Goal: Task Accomplishment & Management: Use online tool/utility

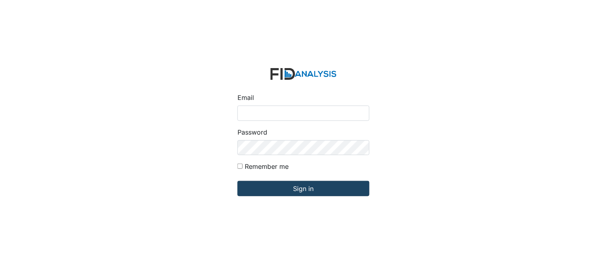
type input "[PERSON_NAME][EMAIL_ADDRESS][DOMAIN_NAME]"
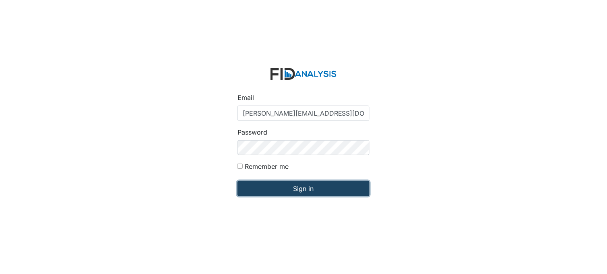
click at [284, 195] on input "Sign in" at bounding box center [304, 188] width 132 height 15
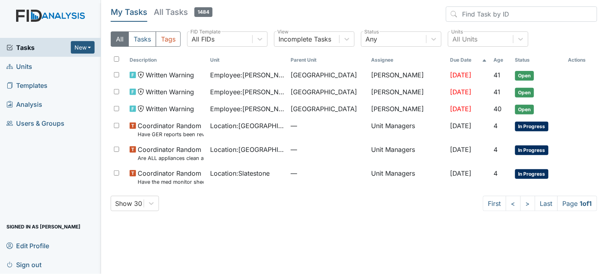
click at [31, 67] on span "Units" at bounding box center [19, 66] width 26 height 12
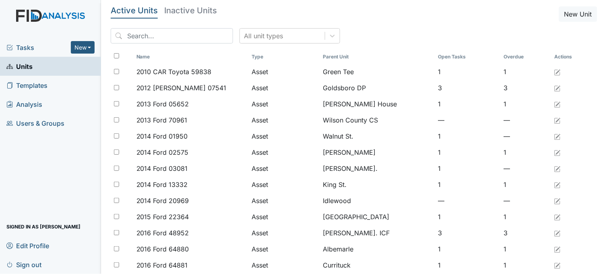
click at [27, 45] on span "Tasks" at bounding box center [38, 48] width 64 height 10
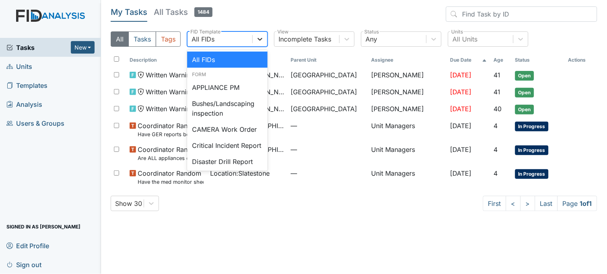
click at [261, 39] on icon at bounding box center [260, 39] width 5 height 3
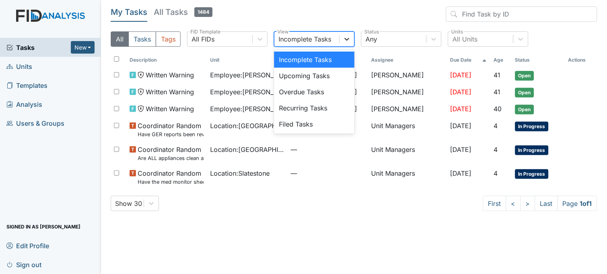
click at [346, 35] on icon at bounding box center [347, 39] width 8 height 8
click at [305, 122] on div "Filed Tasks" at bounding box center [314, 124] width 81 height 16
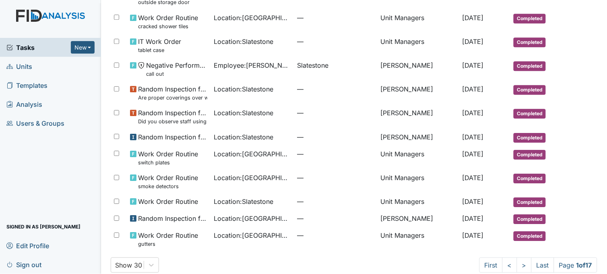
scroll to position [490, 0]
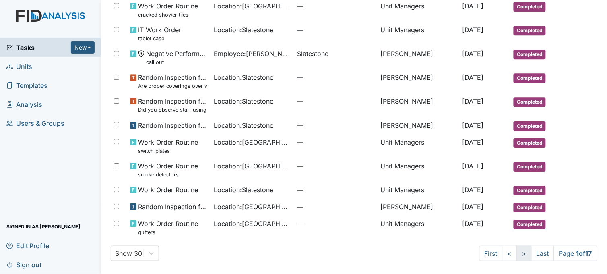
click at [517, 251] on link ">" at bounding box center [524, 253] width 15 height 15
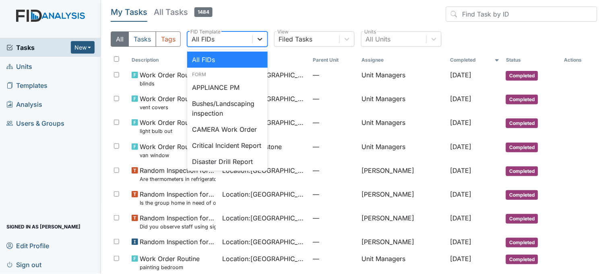
click at [263, 37] on icon at bounding box center [260, 39] width 8 height 8
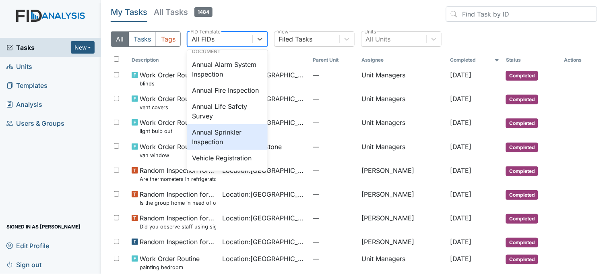
scroll to position [954, 0]
click at [215, 130] on div "Annual Sprinkler Inspection" at bounding box center [227, 137] width 81 height 26
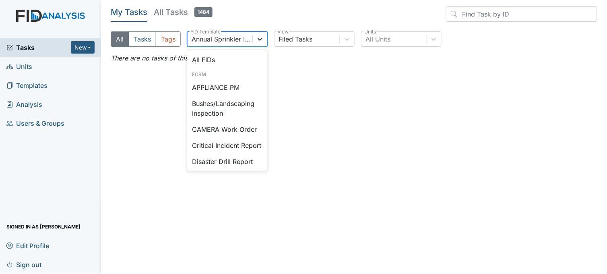
click at [261, 41] on icon at bounding box center [260, 39] width 8 height 8
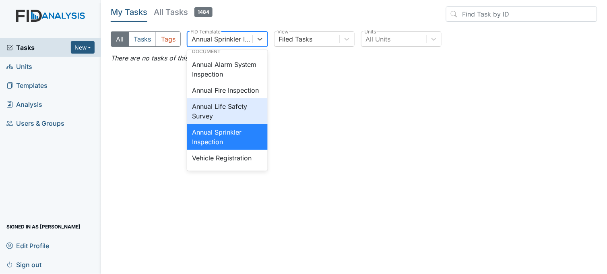
scroll to position [954, 0]
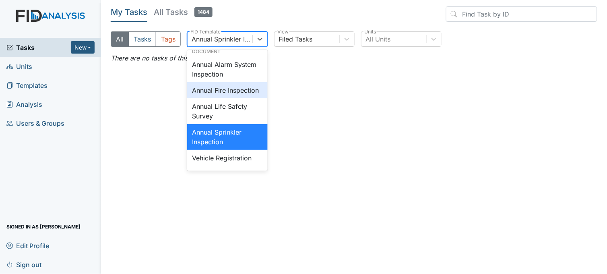
click at [230, 85] on div "Annual Fire Inspection" at bounding box center [227, 90] width 81 height 16
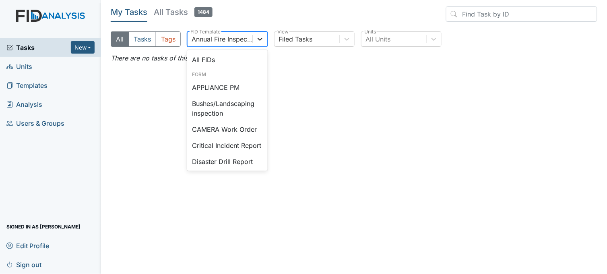
scroll to position [890, 0]
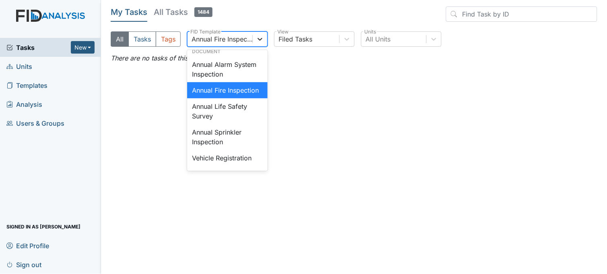
click at [256, 40] on div at bounding box center [260, 39] width 14 height 14
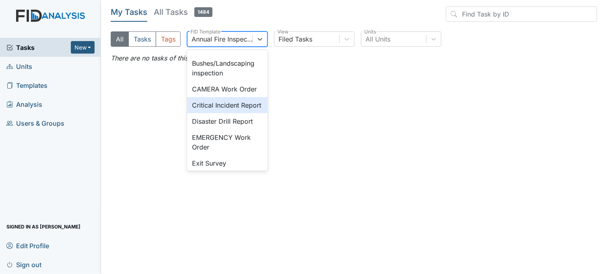
scroll to position [0, 0]
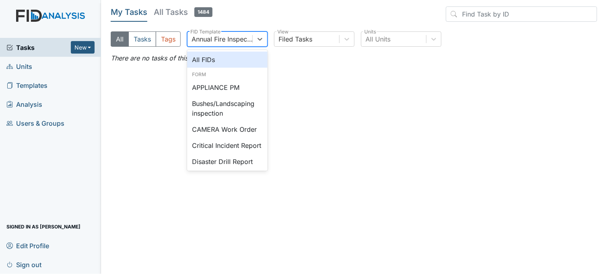
click at [210, 57] on div "All FIDs" at bounding box center [227, 60] width 81 height 16
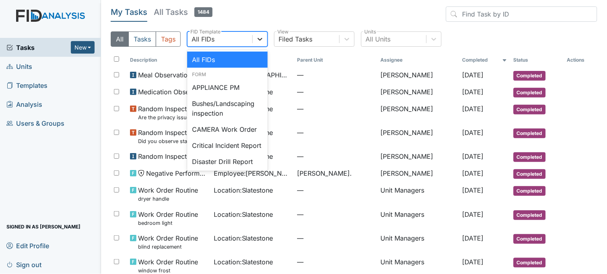
click at [262, 33] on div at bounding box center [260, 39] width 14 height 14
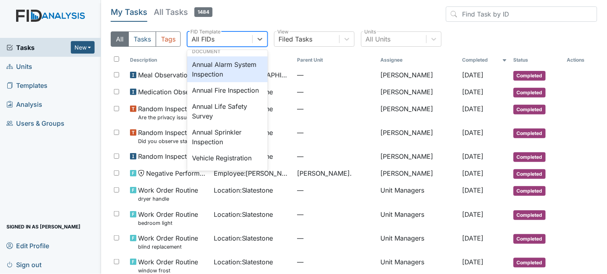
scroll to position [954, 0]
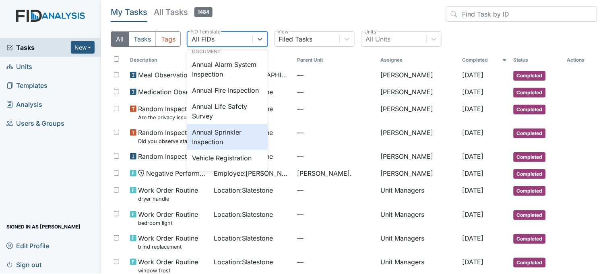
click at [224, 133] on div "Annual Sprinkler Inspection" at bounding box center [227, 137] width 81 height 26
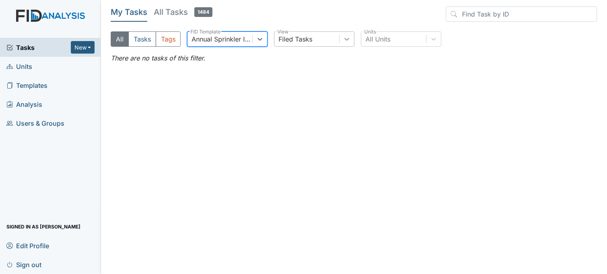
click at [352, 41] on div at bounding box center [347, 39] width 14 height 14
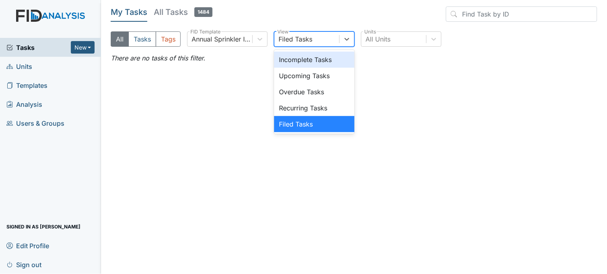
click at [332, 60] on div "Incomplete Tasks" at bounding box center [314, 60] width 81 height 16
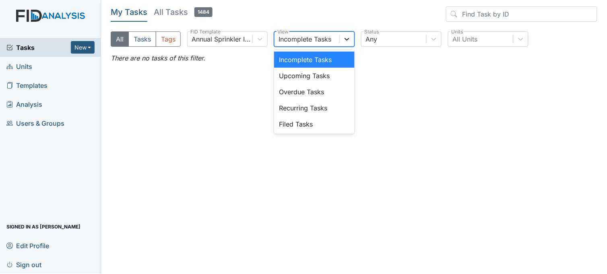
click at [343, 40] on div at bounding box center [347, 39] width 14 height 14
click at [325, 76] on div "Upcoming Tasks" at bounding box center [314, 76] width 81 height 16
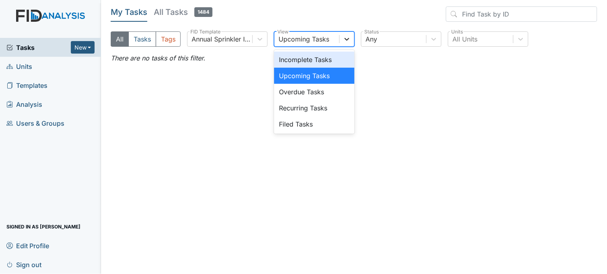
click at [344, 40] on icon at bounding box center [347, 39] width 8 height 8
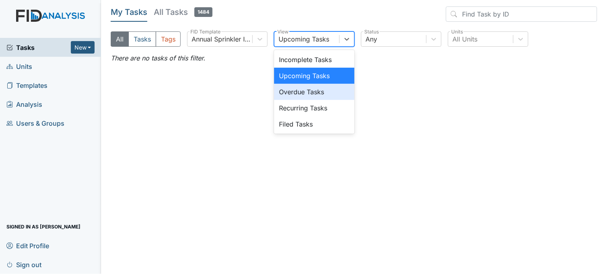
click at [313, 89] on div "Overdue Tasks" at bounding box center [314, 92] width 81 height 16
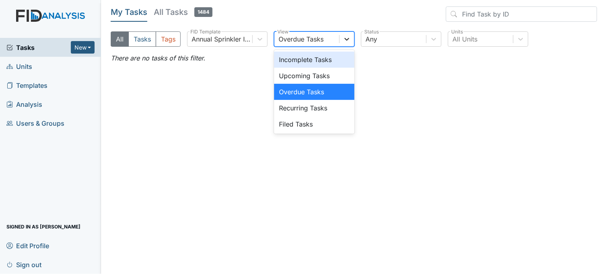
click at [344, 38] on icon at bounding box center [347, 39] width 8 height 8
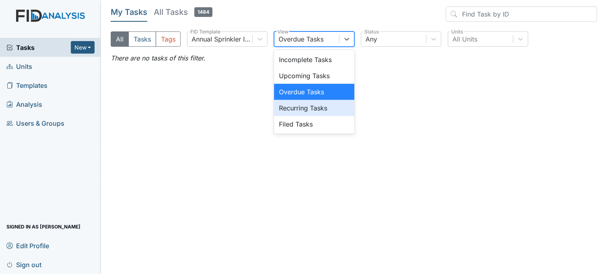
click at [323, 105] on div "Recurring Tasks" at bounding box center [314, 108] width 81 height 16
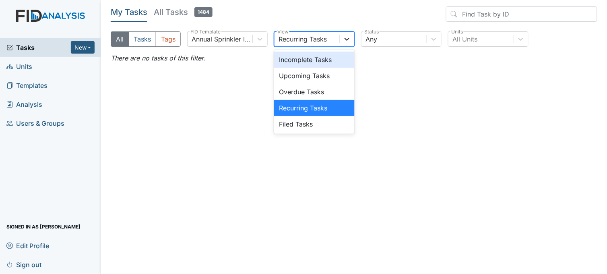
click at [345, 38] on icon at bounding box center [347, 39] width 8 height 8
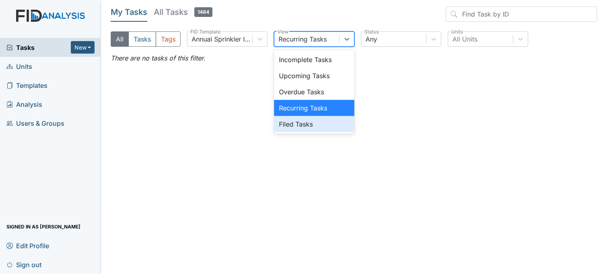
click at [306, 122] on div "Filed Tasks" at bounding box center [314, 124] width 81 height 16
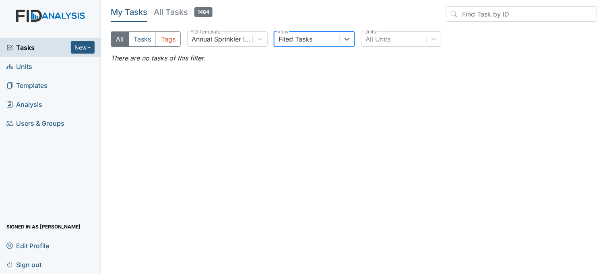
click at [37, 65] on link "Units" at bounding box center [50, 66] width 101 height 19
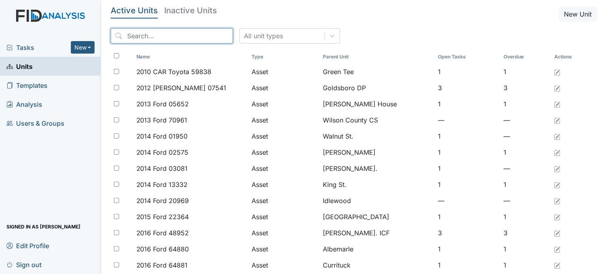
click at [135, 33] on input "search" at bounding box center [172, 35] width 122 height 15
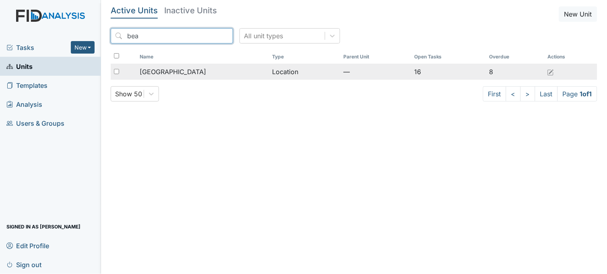
type input "bea"
click at [182, 73] on span "[GEOGRAPHIC_DATA]" at bounding box center [173, 72] width 66 height 10
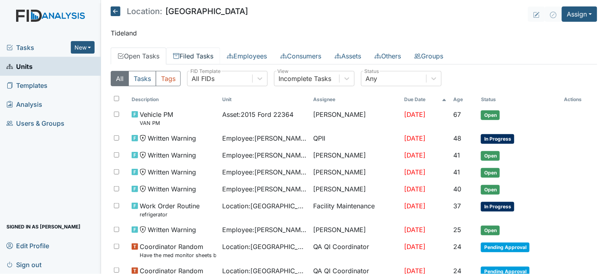
click at [204, 49] on link "Filed Tasks" at bounding box center [193, 56] width 54 height 17
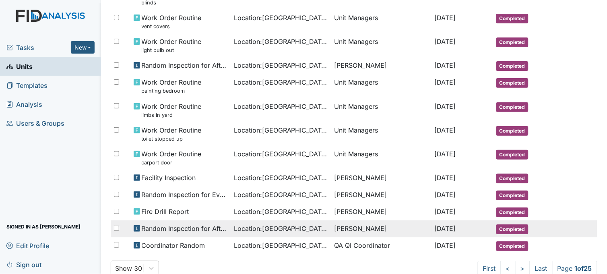
scroll to position [503, 0]
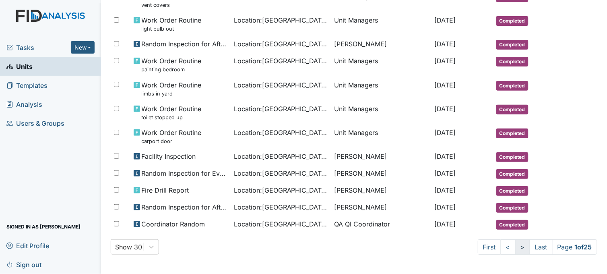
click at [517, 244] on link ">" at bounding box center [522, 246] width 15 height 15
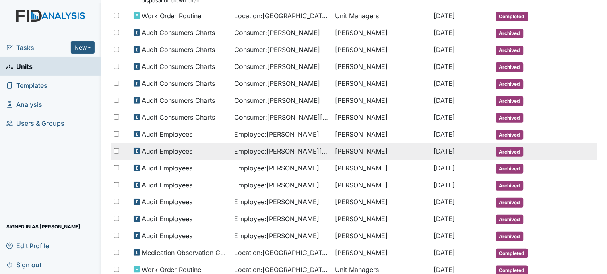
scroll to position [398, 0]
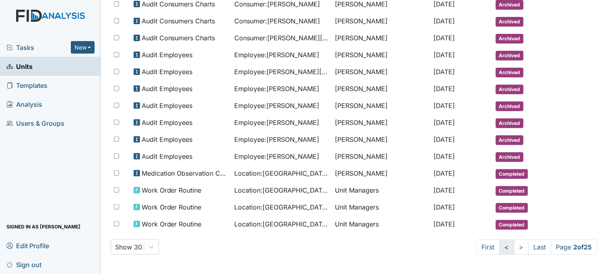
click at [501, 246] on link "<" at bounding box center [507, 246] width 15 height 15
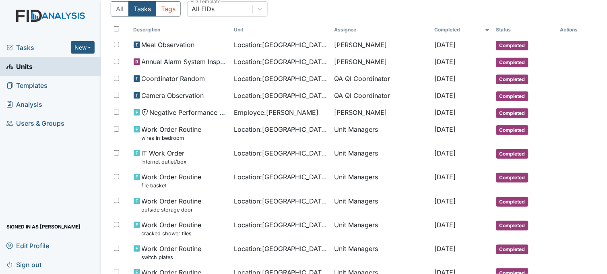
scroll to position [56, 0]
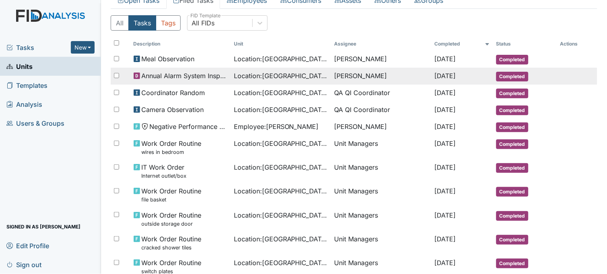
click at [331, 72] on td "[PERSON_NAME]" at bounding box center [381, 76] width 100 height 17
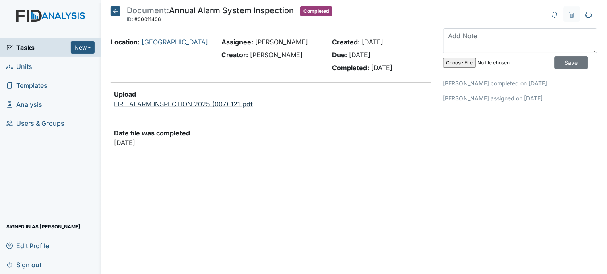
click at [212, 103] on link "FIRE ALARM INSPECTION 2025 (007) 121.pdf" at bounding box center [183, 104] width 139 height 8
click at [22, 66] on span "Units" at bounding box center [19, 66] width 26 height 12
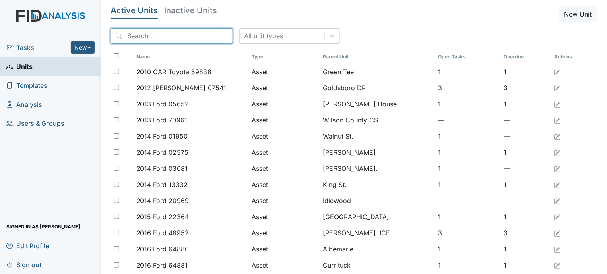
click at [143, 35] on input "search" at bounding box center [172, 35] width 122 height 15
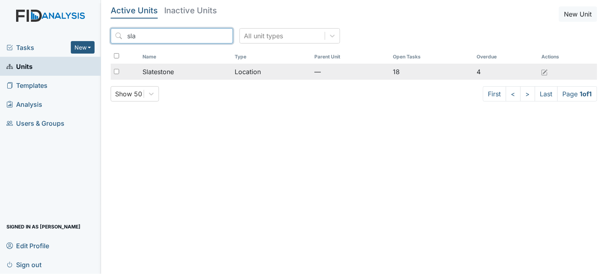
type input "sla"
click at [155, 69] on span "Slatestone" at bounding box center [158, 72] width 31 height 10
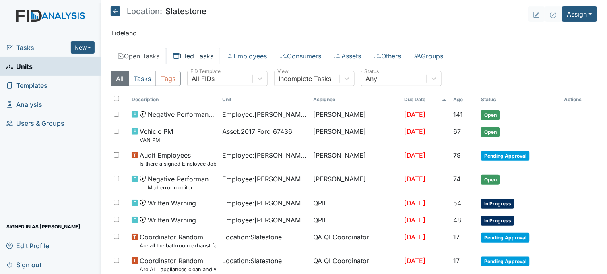
click at [199, 54] on link "Filed Tasks" at bounding box center [193, 56] width 54 height 17
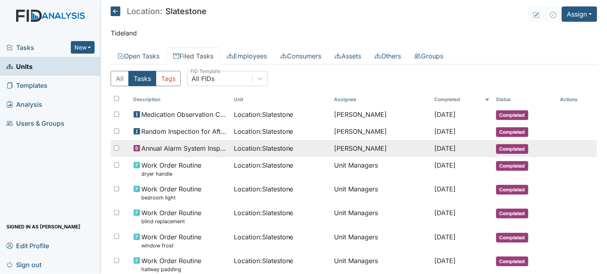
click at [240, 153] on span "Location : Slatestone" at bounding box center [264, 148] width 60 height 10
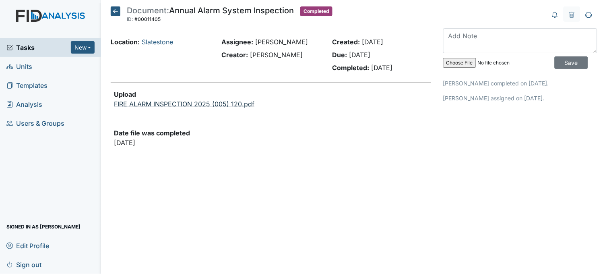
click at [180, 104] on link "FIRE ALARM INSPECTION 2025 (005) 120.pdf" at bounding box center [184, 104] width 141 height 8
click at [31, 49] on span "Tasks" at bounding box center [38, 48] width 64 height 10
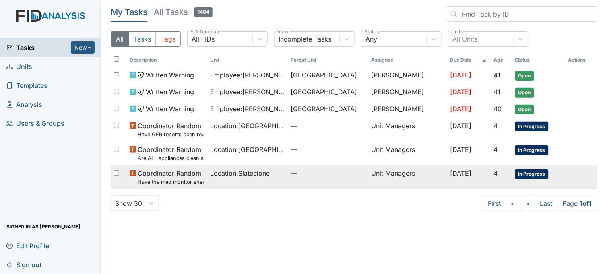
click at [263, 174] on span "Location : Slatestone" at bounding box center [240, 173] width 60 height 10
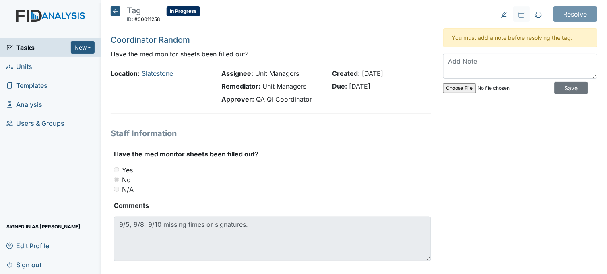
click at [112, 10] on icon at bounding box center [116, 11] width 10 height 10
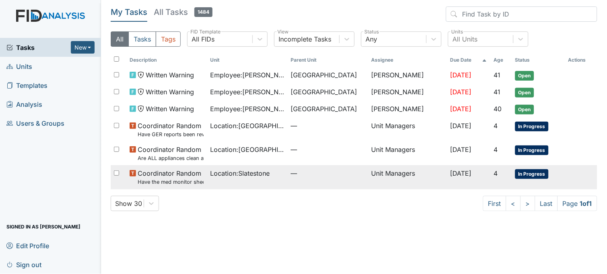
click at [267, 180] on td "Location : Slatestone" at bounding box center [247, 177] width 81 height 24
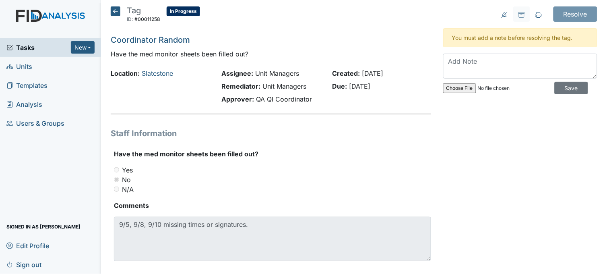
click at [113, 10] on icon at bounding box center [116, 11] width 10 height 10
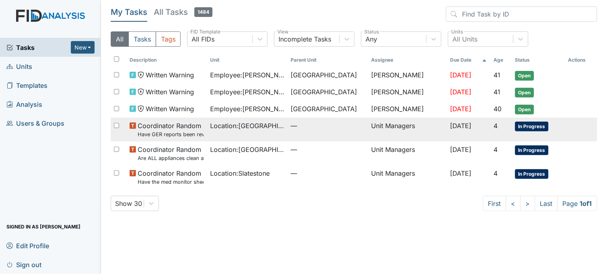
click at [253, 126] on span "Location : Beaufort Heights" at bounding box center [247, 126] width 74 height 10
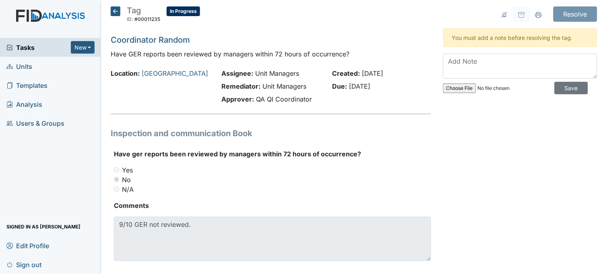
click at [118, 13] on icon at bounding box center [116, 11] width 10 height 10
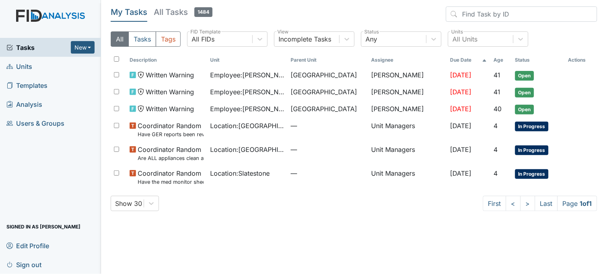
click at [34, 64] on link "Units" at bounding box center [50, 66] width 101 height 19
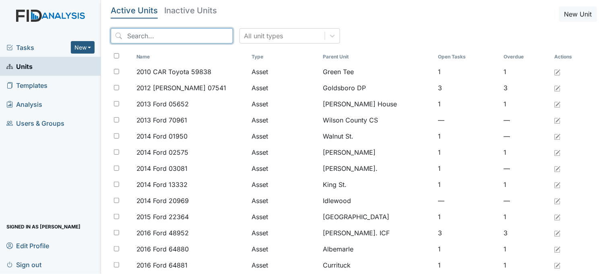
click at [138, 39] on input "search" at bounding box center [172, 35] width 122 height 15
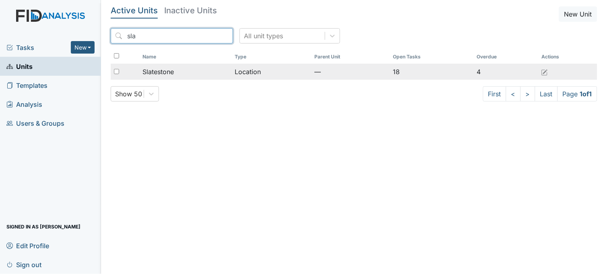
type input "sla"
click at [171, 74] on span "Slatestone" at bounding box center [158, 72] width 31 height 10
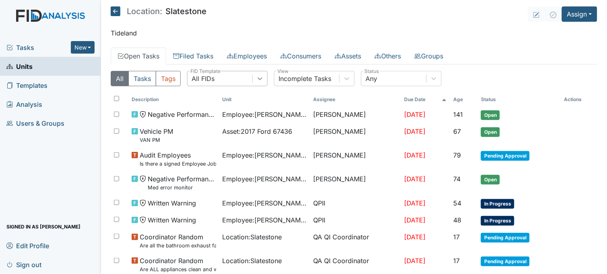
click at [256, 77] on div at bounding box center [260, 78] width 14 height 14
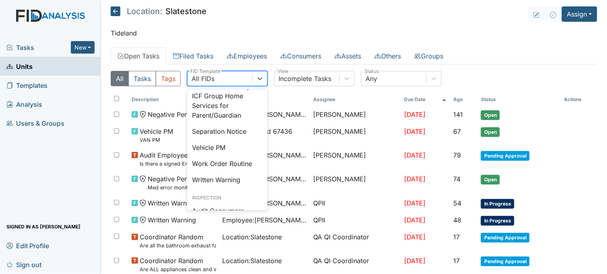
scroll to position [358, 0]
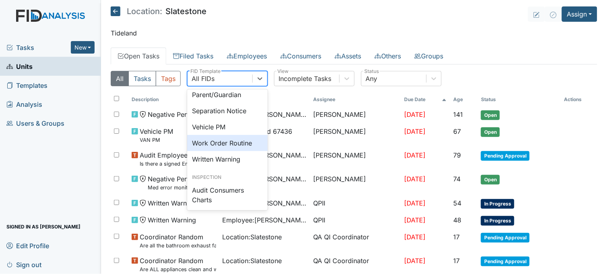
click at [207, 151] on div "Work Order Routine" at bounding box center [227, 143] width 81 height 16
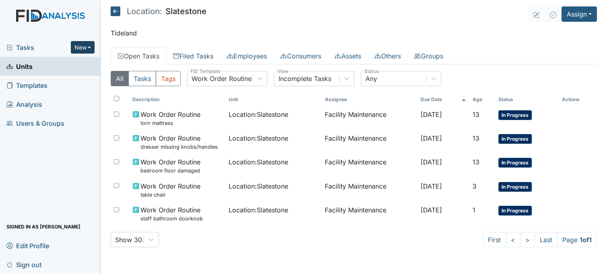
click at [90, 49] on button "New" at bounding box center [83, 47] width 24 height 12
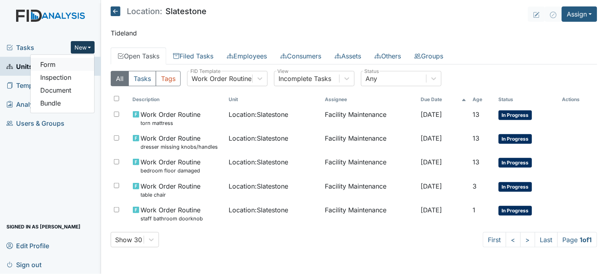
click at [73, 65] on link "Form" at bounding box center [63, 64] width 64 height 13
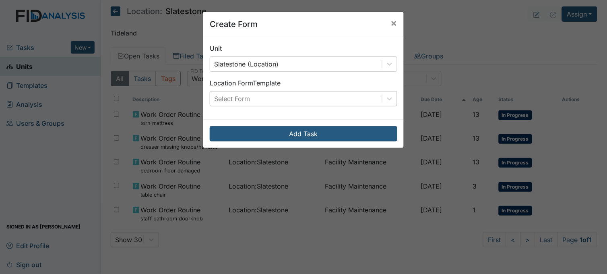
click at [246, 93] on div "Select Form" at bounding box center [296, 98] width 172 height 14
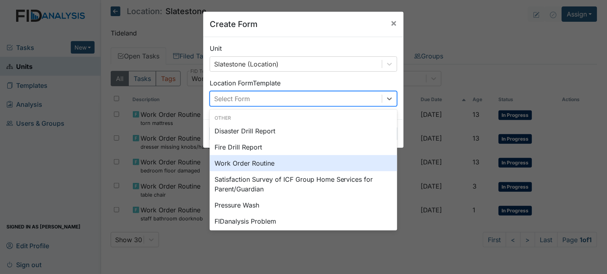
click at [240, 162] on div "Work Order Routine" at bounding box center [304, 163] width 188 height 16
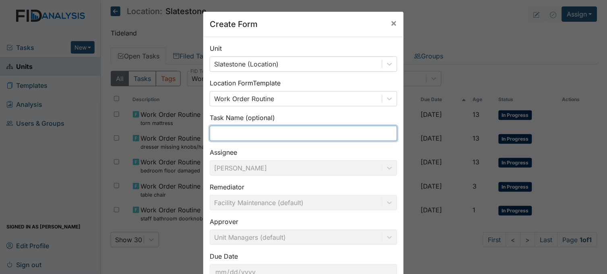
click at [239, 135] on input "text" at bounding box center [304, 133] width 188 height 15
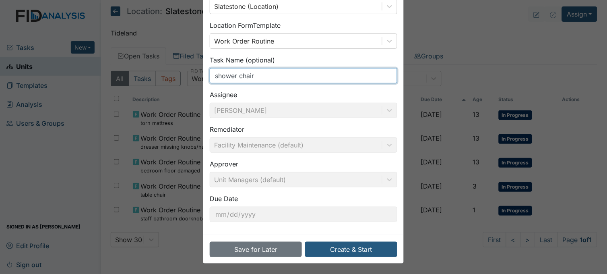
scroll to position [59, 0]
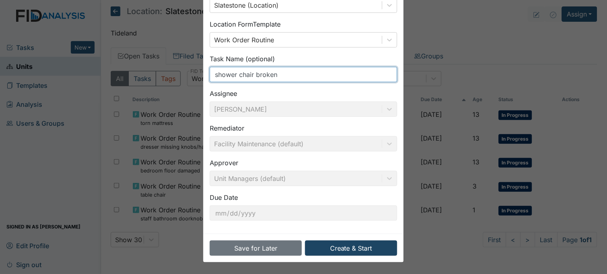
type input "shower chair broken"
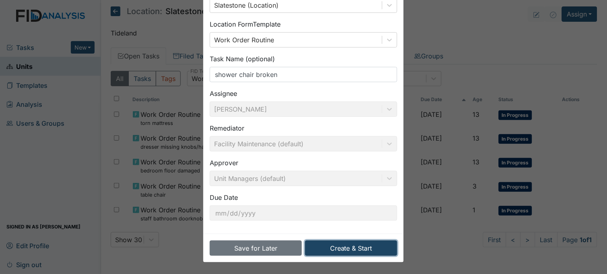
click at [339, 246] on button "Create & Start" at bounding box center [351, 247] width 92 height 15
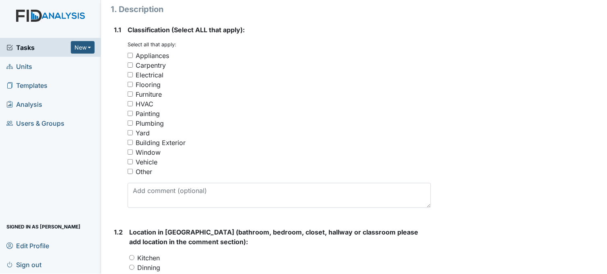
scroll to position [134, 0]
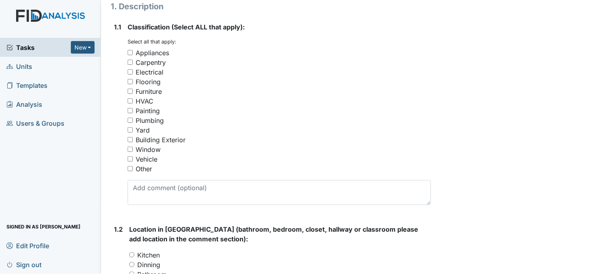
click at [130, 169] on input "Other" at bounding box center [130, 168] width 5 height 5
checkbox input "true"
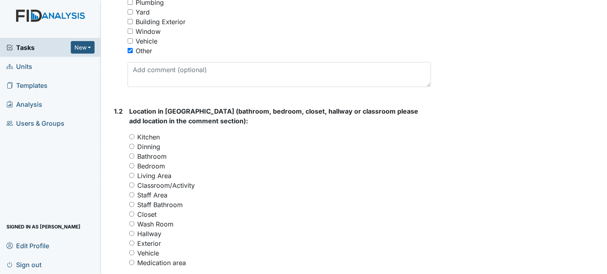
scroll to position [268, 0]
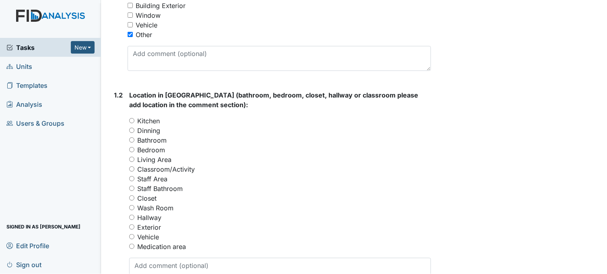
click at [133, 139] on input "Bathroom" at bounding box center [131, 139] width 5 height 5
radio input "true"
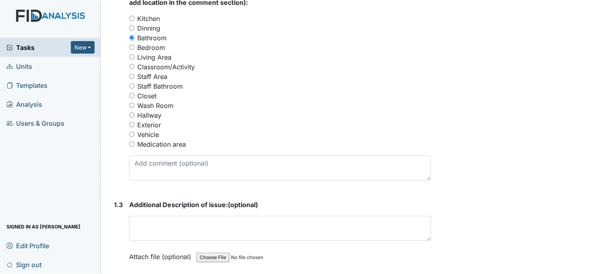
scroll to position [403, 0]
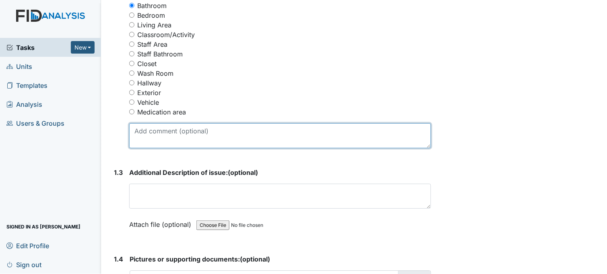
click at [195, 139] on textarea at bounding box center [280, 135] width 302 height 25
type textarea "shower chair in handicap bathroom is broken"
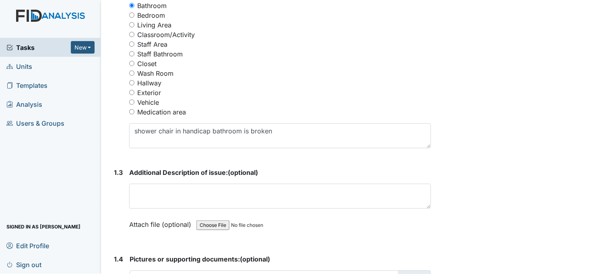
click at [397, 164] on div "1. Description 1.1 Classification (Select ALL that apply): You must select one …" at bounding box center [271, 103] width 321 height 742
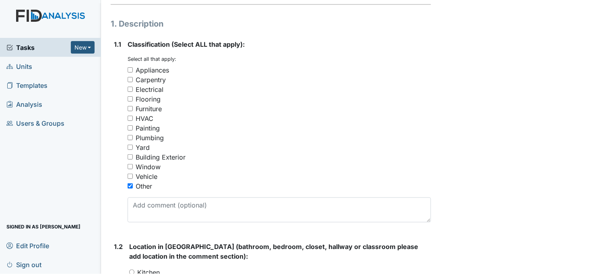
scroll to position [0, 0]
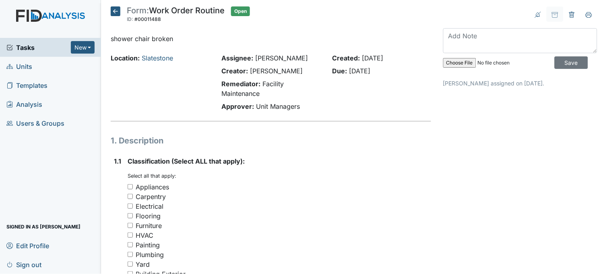
click at [118, 10] on icon at bounding box center [116, 11] width 10 height 10
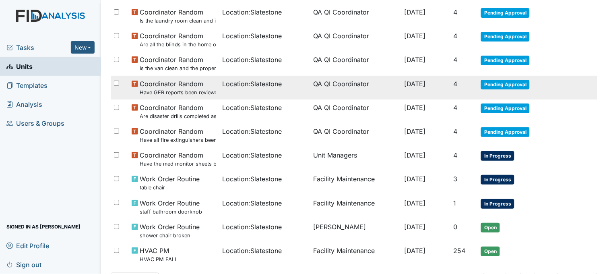
scroll to position [450, 0]
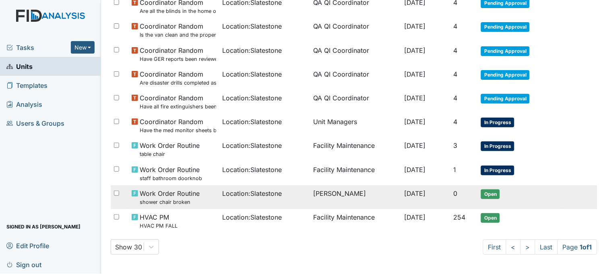
click at [281, 192] on div "Location : Slatestone" at bounding box center [265, 193] width 85 height 10
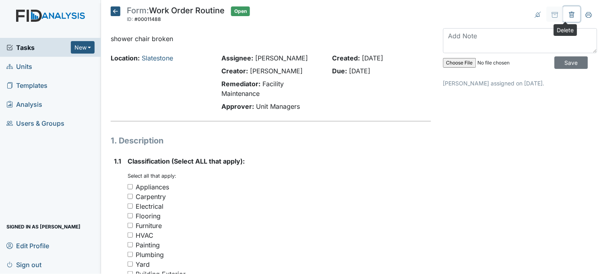
click at [569, 12] on icon at bounding box center [572, 15] width 6 height 6
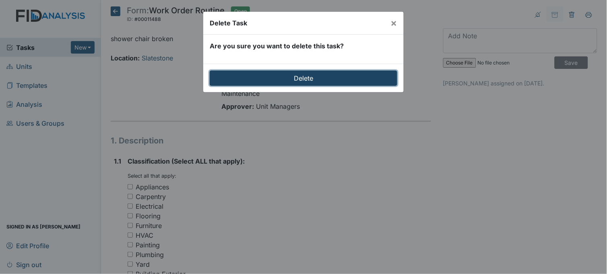
click at [355, 78] on input "Delete" at bounding box center [304, 77] width 188 height 15
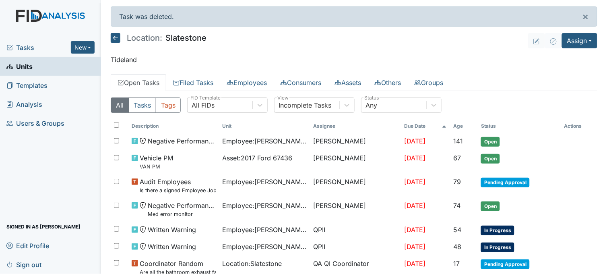
click at [34, 47] on span "Tasks" at bounding box center [38, 48] width 64 height 10
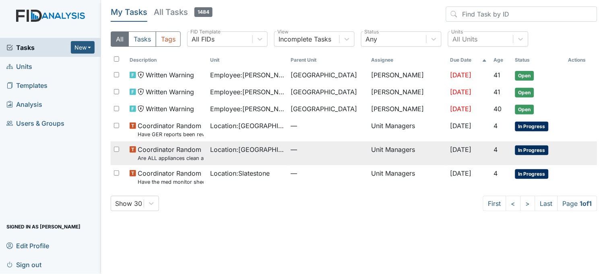
click at [251, 154] on span "Location : Beaufort Heights" at bounding box center [247, 150] width 74 height 10
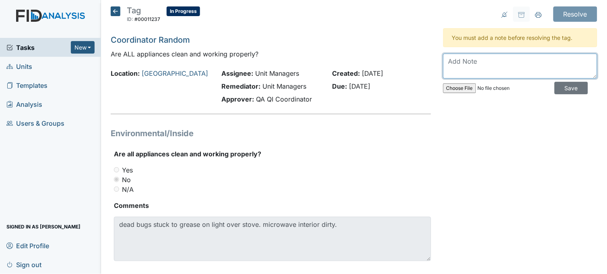
click at [488, 60] on textarea at bounding box center [520, 66] width 154 height 25
type textarea "m"
type textarea "appliances cleaned and encouraged staff to clean daily"
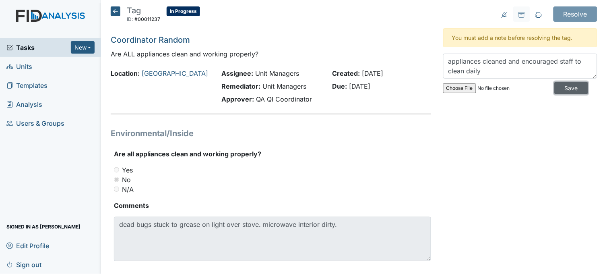
click at [555, 91] on input "Save" at bounding box center [571, 88] width 33 height 12
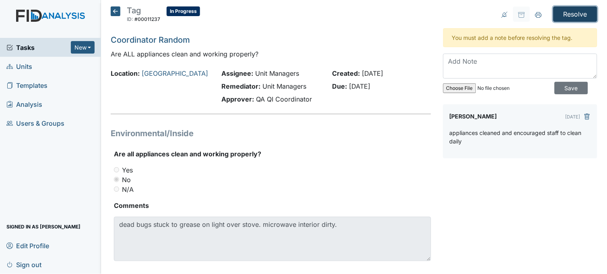
click at [566, 18] on input "Resolve" at bounding box center [576, 13] width 44 height 15
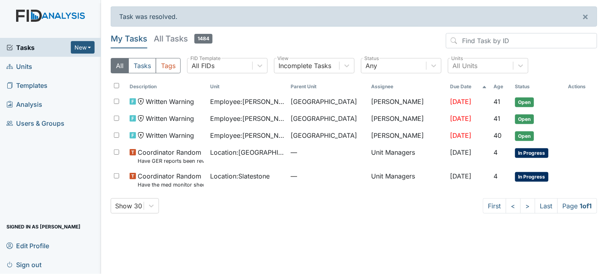
click at [35, 44] on span "Tasks" at bounding box center [38, 48] width 64 height 10
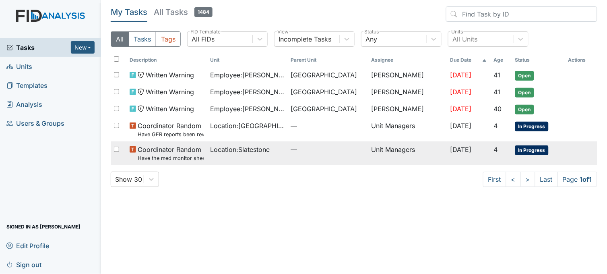
click at [233, 152] on span "Location : Slatestone" at bounding box center [240, 150] width 60 height 10
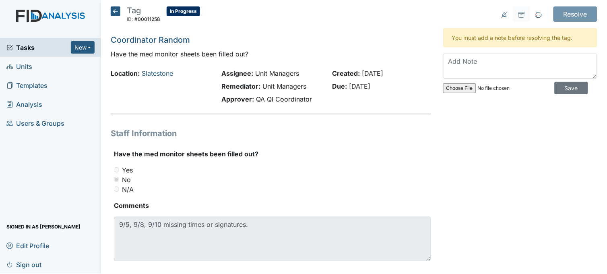
click at [116, 12] on icon at bounding box center [116, 11] width 10 height 10
